Goal: Task Accomplishment & Management: Manage account settings

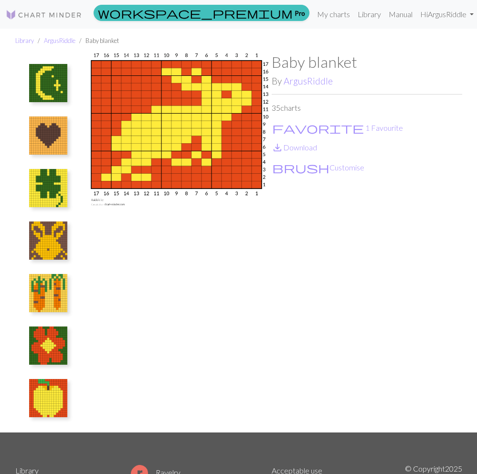
scroll to position [1465, 0]
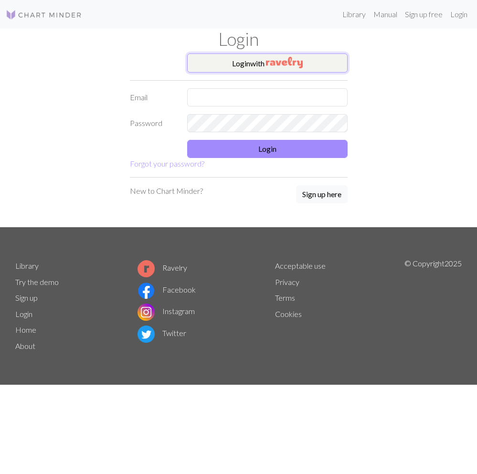
click at [259, 70] on button "Login with" at bounding box center [267, 63] width 161 height 19
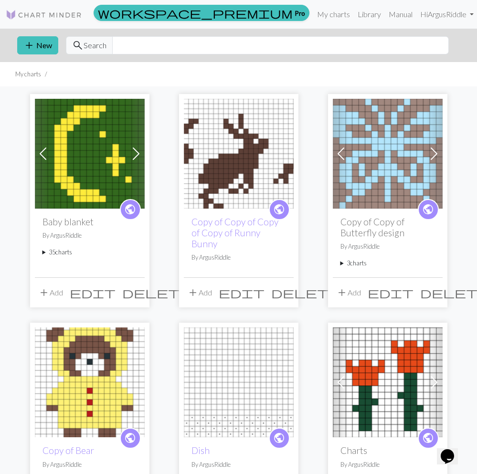
click at [52, 251] on summary "35 charts" at bounding box center [90, 252] width 95 height 9
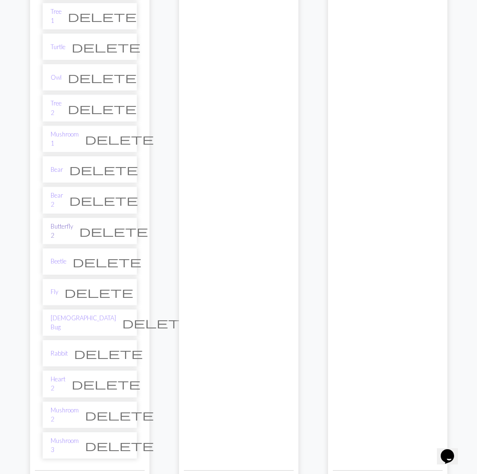
scroll to position [879, 0]
click at [58, 223] on link "Butterfly 2" at bounding box center [62, 232] width 22 height 18
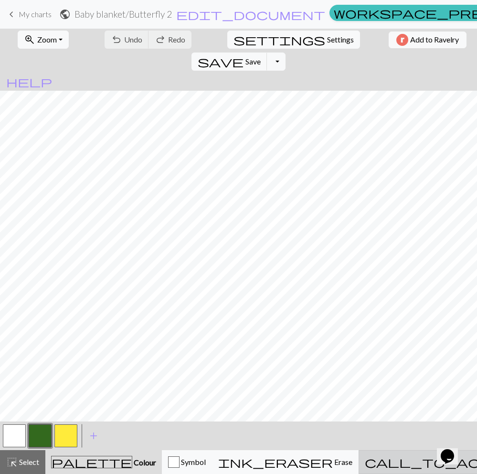
click at [397, 464] on span "call_to_action" at bounding box center [445, 462] width 161 height 13
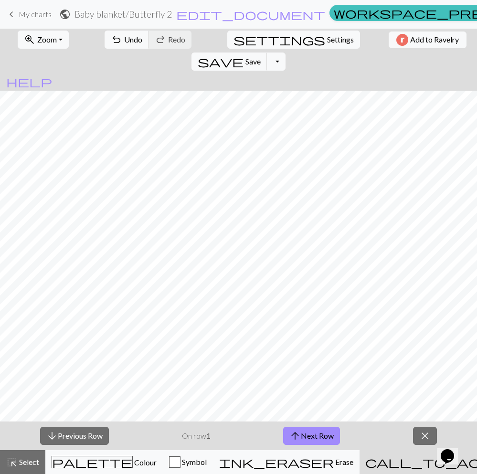
click at [325, 426] on div "arrow_downward Previous Row On row 1 arrow_upward Next Row close" at bounding box center [238, 436] width 477 height 29
drag, startPoint x: 327, startPoint y: 434, endPoint x: 336, endPoint y: 426, distance: 11.8
click at [328, 433] on button "arrow_upward Next Row" at bounding box center [311, 436] width 57 height 18
click at [301, 436] on button "arrow_upward Next Row" at bounding box center [311, 436] width 57 height 18
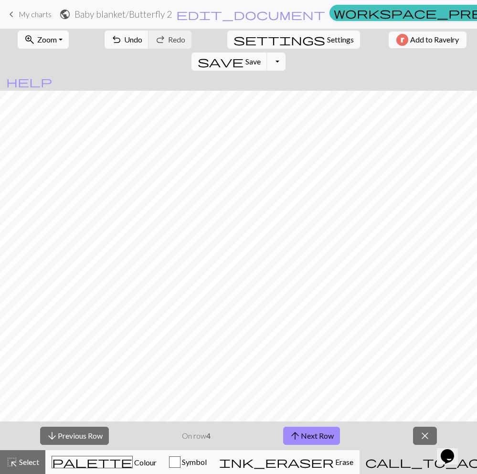
drag, startPoint x: 311, startPoint y: 432, endPoint x: 314, endPoint y: 425, distance: 7.6
click at [312, 432] on button "arrow_upward Next Row" at bounding box center [311, 436] width 57 height 18
click at [303, 432] on button "arrow_upward Next Row" at bounding box center [311, 436] width 57 height 18
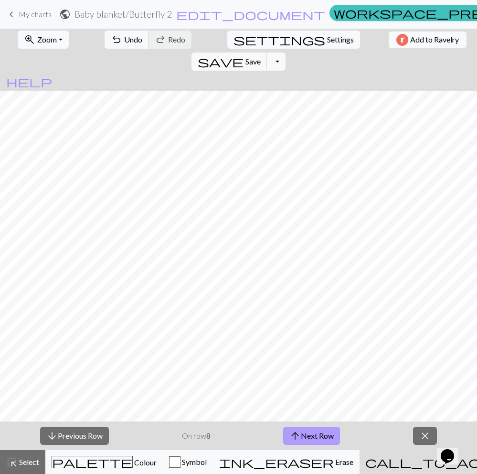
click at [303, 432] on button "arrow_upward Next Row" at bounding box center [311, 436] width 57 height 18
click at [324, 440] on button "arrow_upward Next Row" at bounding box center [313, 436] width 57 height 18
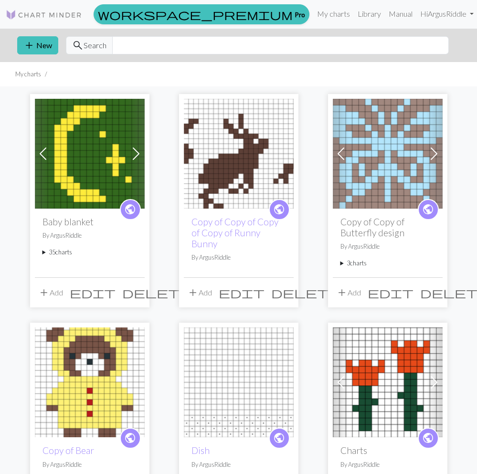
click at [60, 255] on summary "35 charts" at bounding box center [90, 252] width 95 height 9
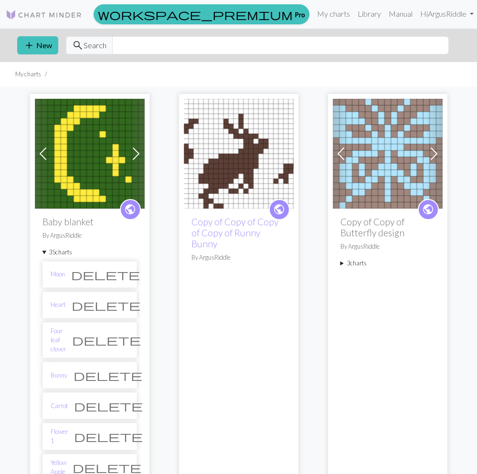
click at [133, 214] on span "public" at bounding box center [130, 209] width 12 height 15
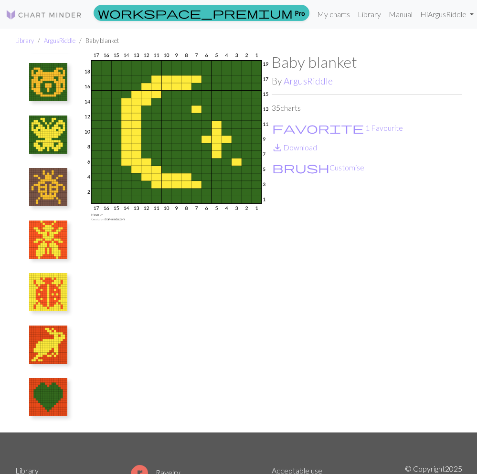
scroll to position [1465, 0]
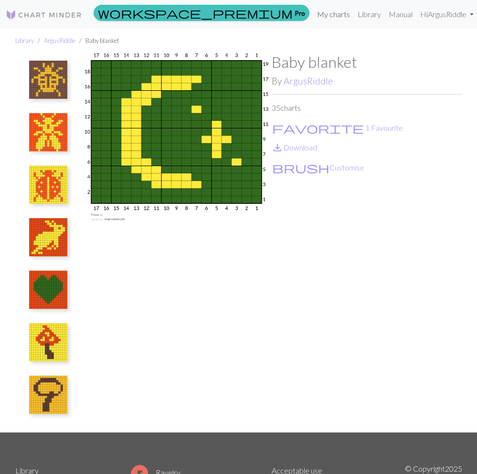
click at [323, 12] on link "My charts" at bounding box center [333, 14] width 41 height 19
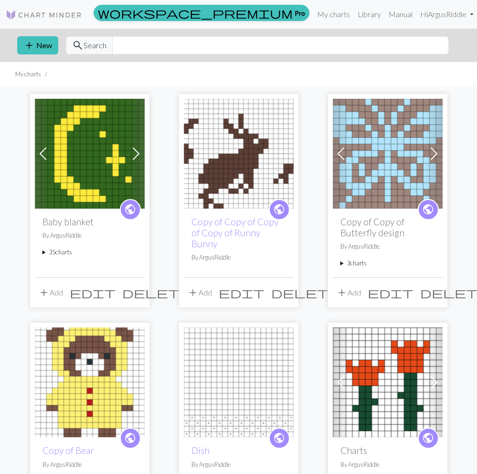
click at [62, 251] on summary "35 charts" at bounding box center [90, 252] width 95 height 9
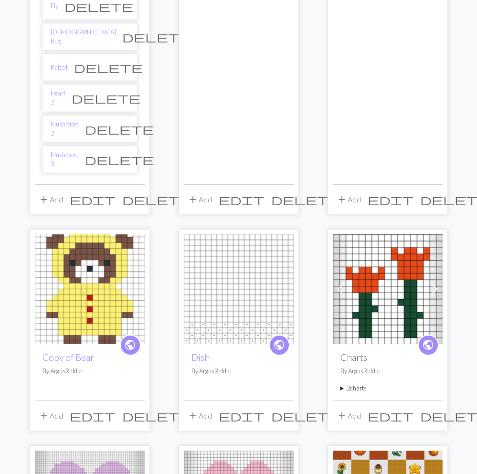
scroll to position [1168, 0]
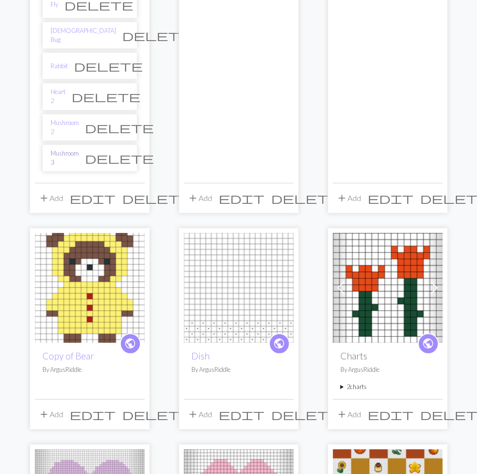
click at [69, 149] on link "Mushroom 3" at bounding box center [65, 158] width 28 height 18
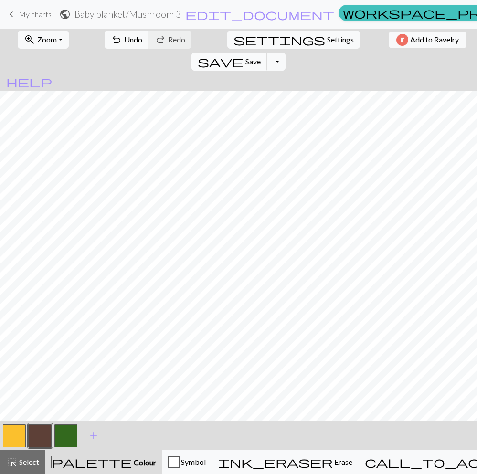
click at [261, 57] on span "Save" at bounding box center [253, 61] width 15 height 9
click at [358, 11] on div "Chart saved" at bounding box center [238, 19] width 477 height 38
click at [327, 15] on div "Chart saved" at bounding box center [238, 19] width 477 height 38
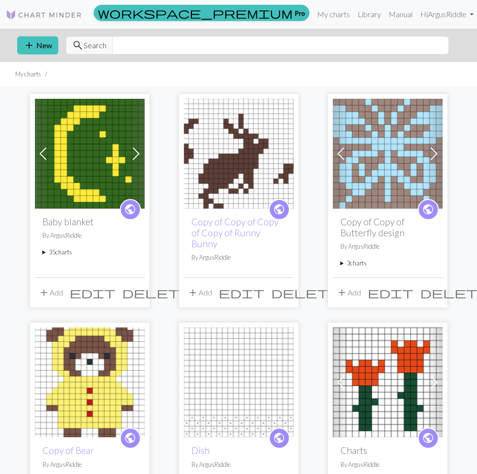
click at [55, 251] on summary "35 charts" at bounding box center [90, 252] width 95 height 9
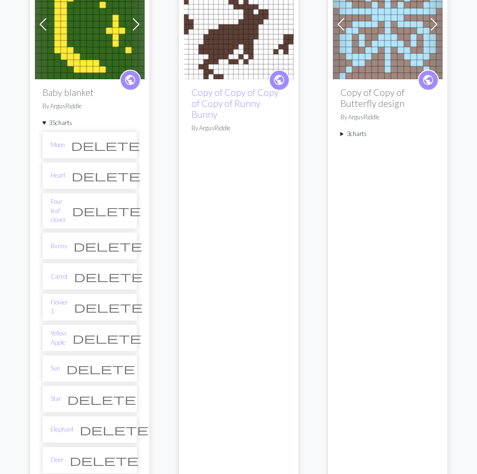
scroll to position [75, 0]
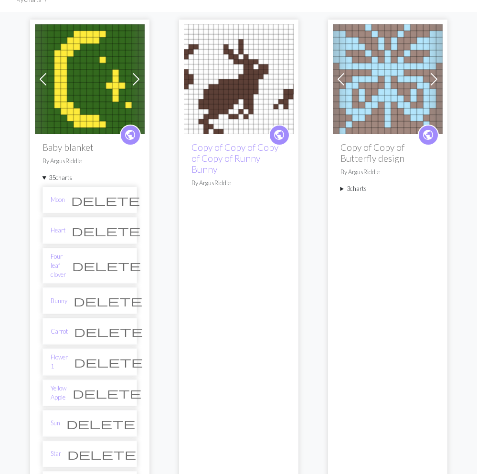
click at [131, 137] on span "public" at bounding box center [130, 135] width 12 height 15
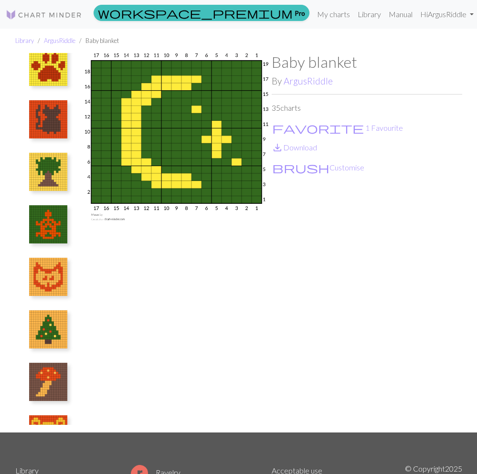
scroll to position [1465, 0]
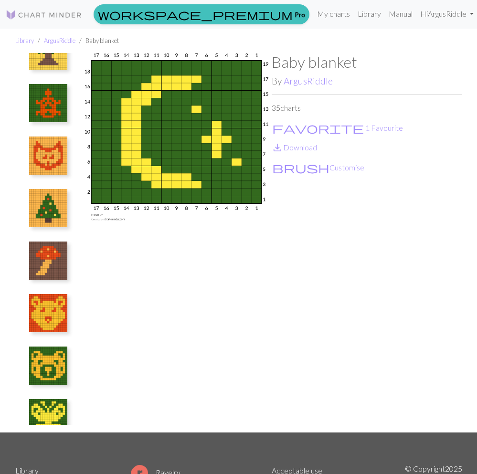
scroll to position [1077, 0]
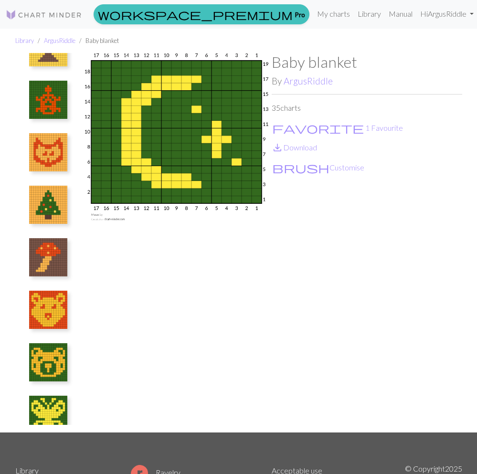
click at [34, 314] on ul at bounding box center [48, 239] width 66 height 372
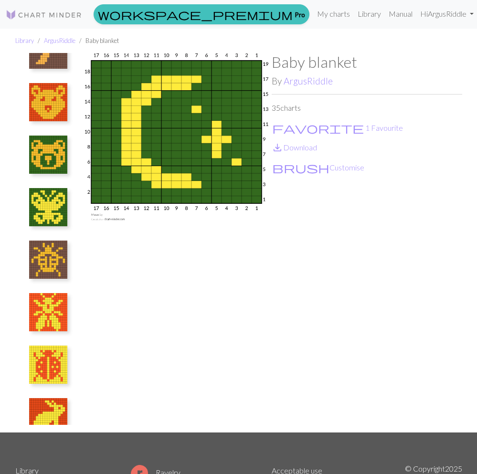
scroll to position [1281, 0]
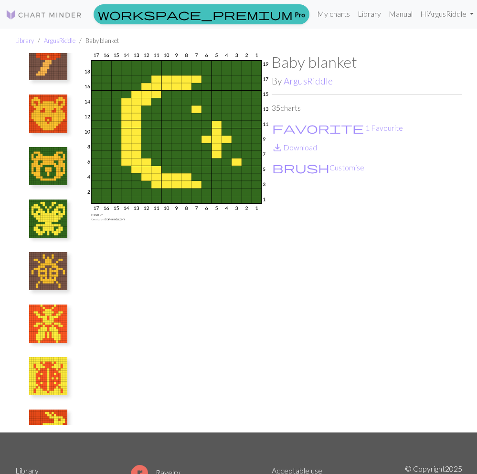
scroll to position [1277, 0]
